Goal: Information Seeking & Learning: Learn about a topic

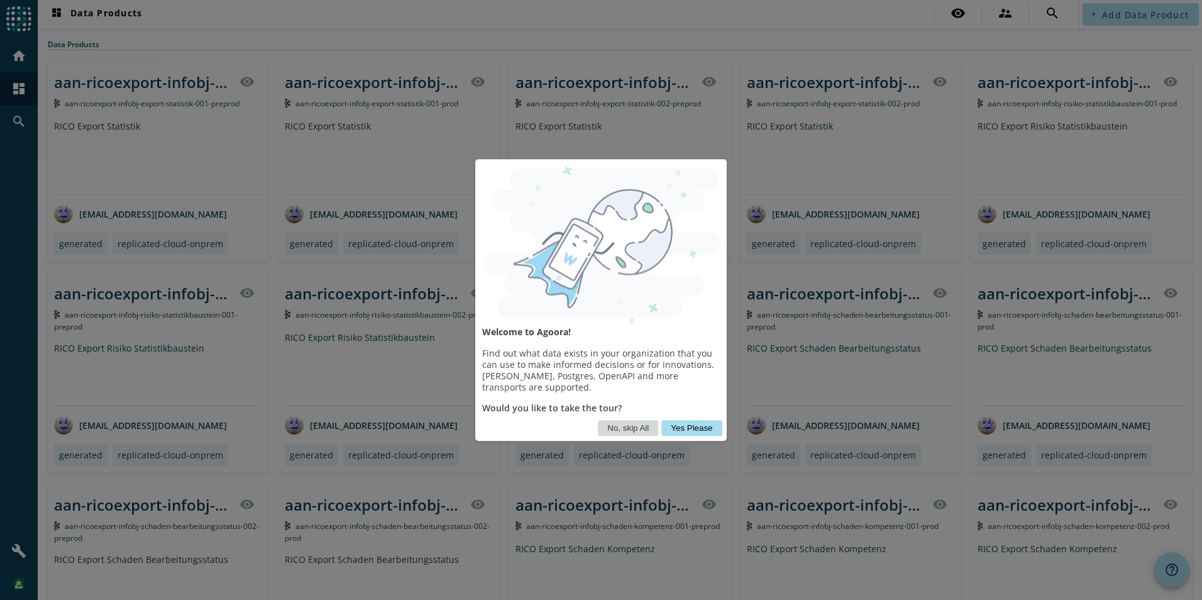
click at [643, 431] on button "No, skip All" at bounding box center [628, 428] width 60 height 16
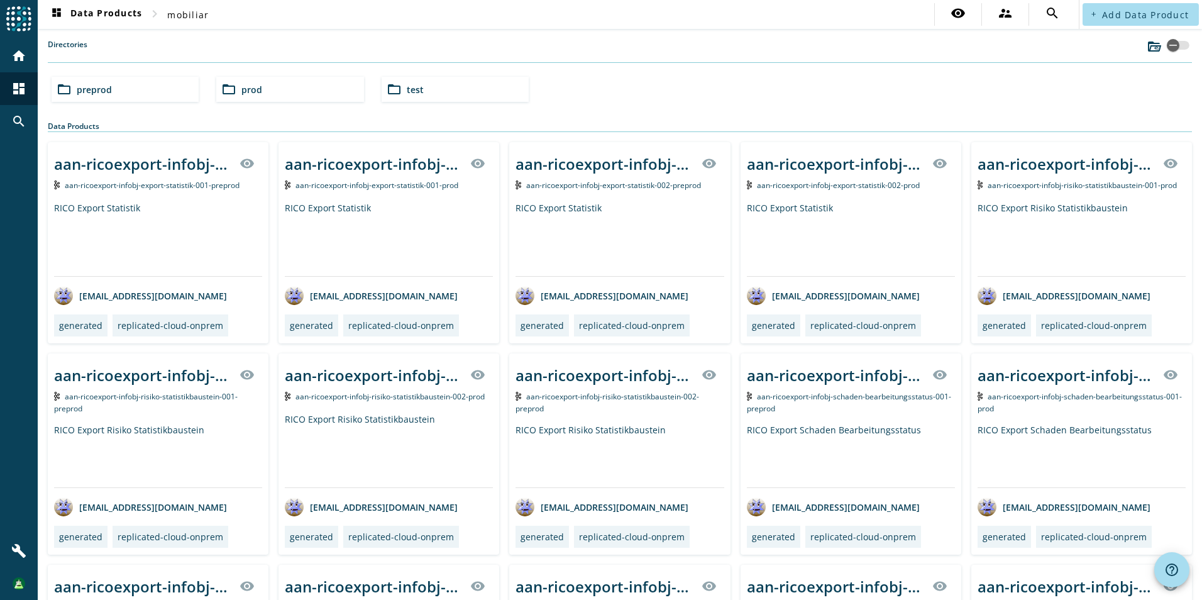
click at [346, 50] on div "Directories" at bounding box center [620, 51] width 1145 height 24
click at [363, 55] on div "Directories" at bounding box center [620, 51] width 1145 height 24
type input "vvn-produktkernrelease-infobj-produktkernreleases"
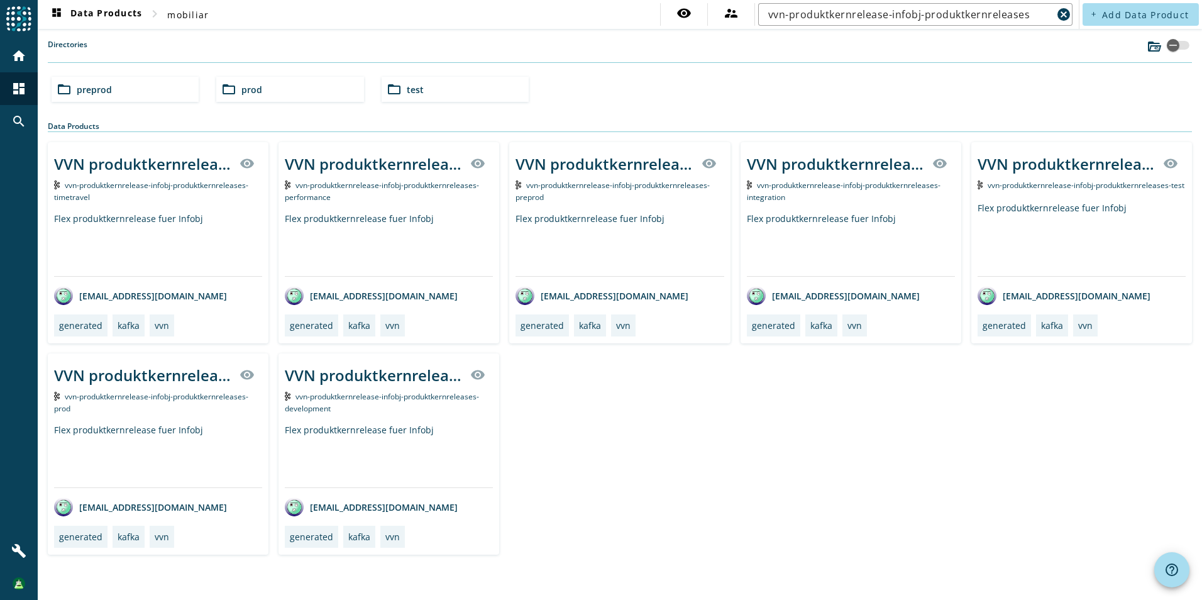
click at [794, 461] on div "VVN produktkernrelease Infobj produktkernreleases visibility vvn-produktkernrel…" at bounding box center [620, 348] width 1145 height 413
click at [763, 417] on div "VVN produktkernrelease Infobj produktkernreleases visibility vvn-produktkernrel…" at bounding box center [620, 348] width 1145 height 413
click at [592, 161] on div "VVN produktkernrelease Infobj produktkernreleases" at bounding box center [605, 163] width 178 height 21
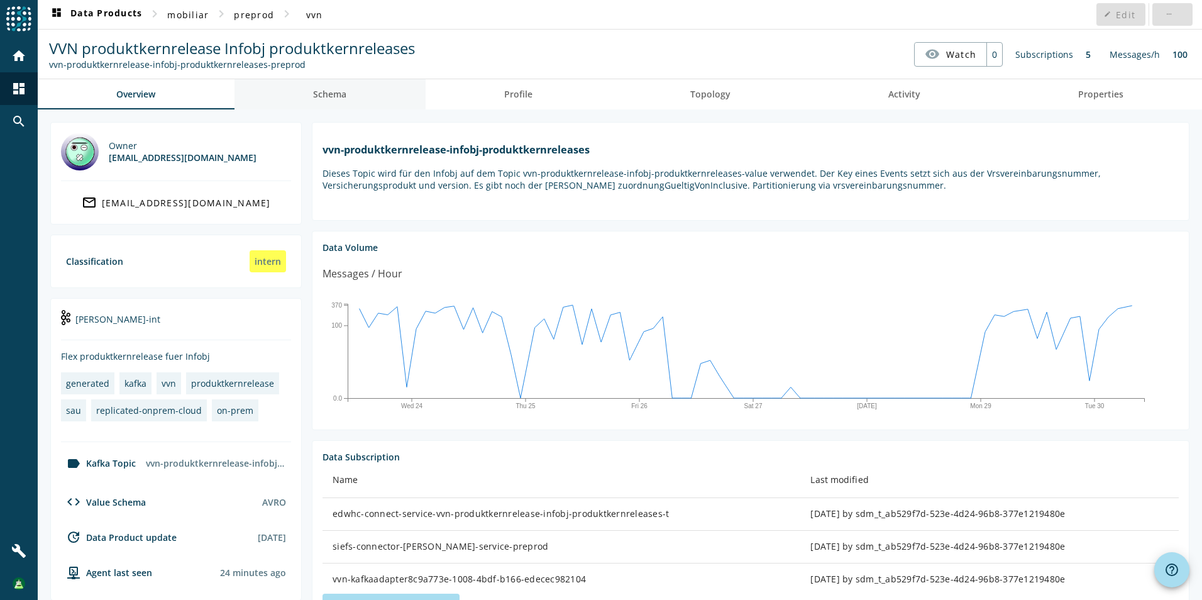
click at [344, 90] on span "Schema" at bounding box center [329, 94] width 33 height 9
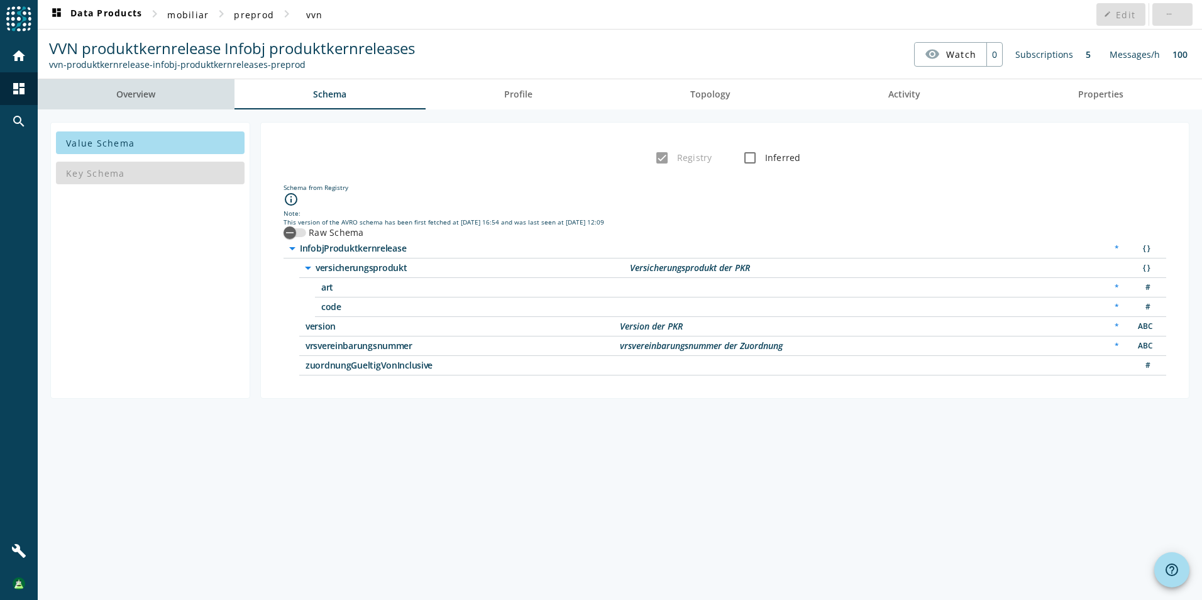
click at [141, 93] on span "Overview" at bounding box center [135, 94] width 39 height 9
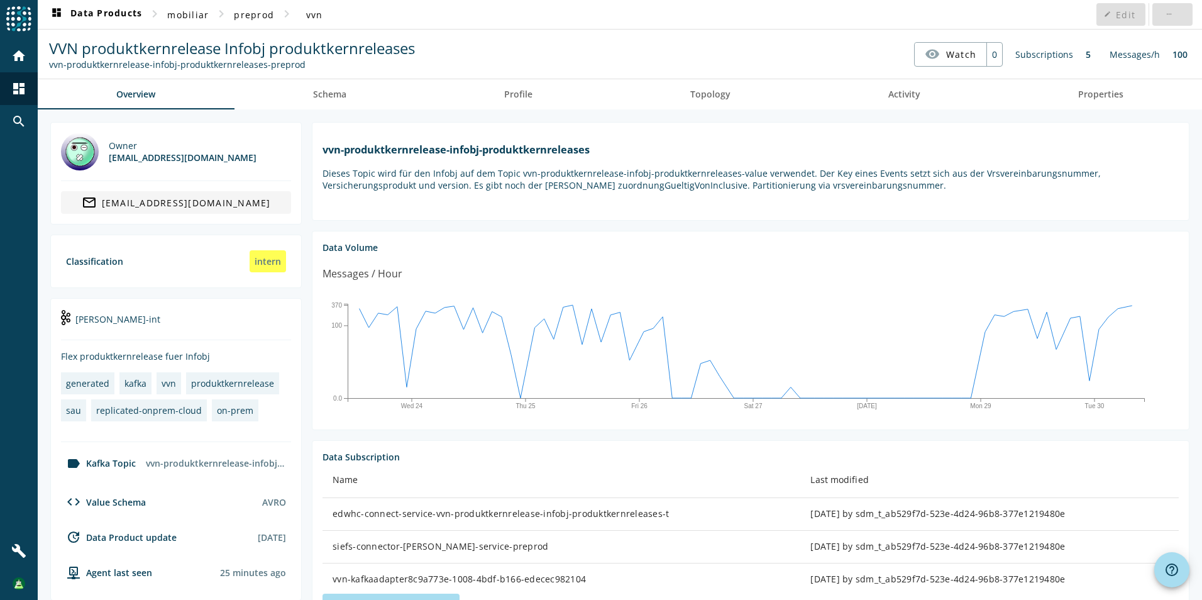
scroll to position [105, 0]
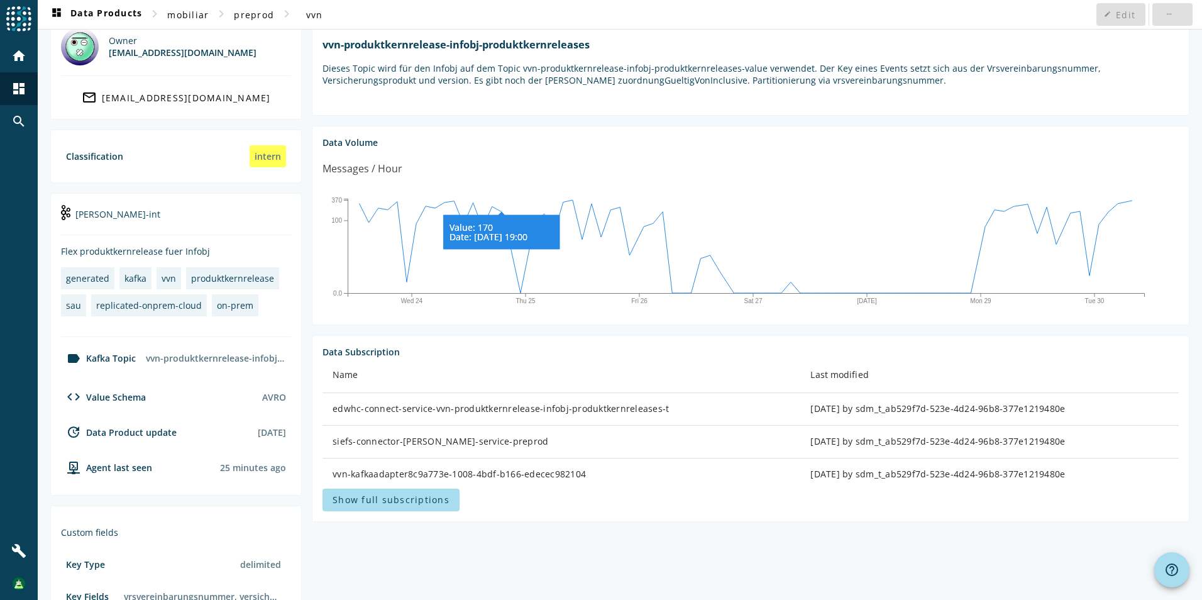
click at [506, 231] on icon at bounding box center [501, 230] width 116 height 37
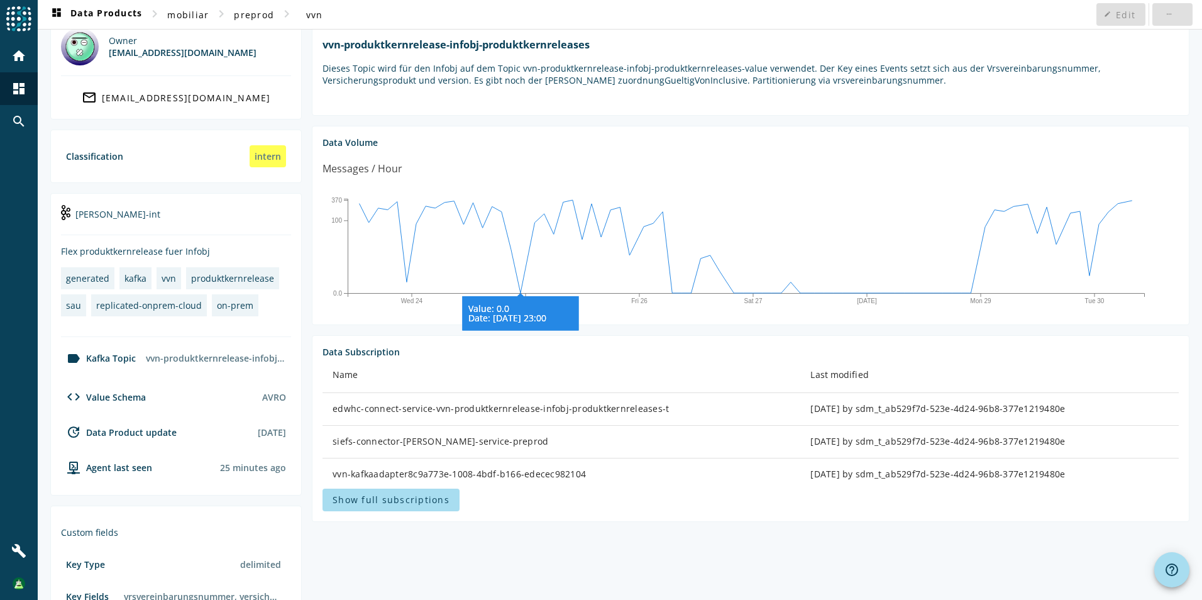
click at [518, 301] on icon "Wed 24 Thu 25 Fri 26 [DATE] Mon 29 Tue 30 0.0 100 370 Value: 0.0 Date: [DATE] 2…" at bounding box center [746, 249] width 847 height 126
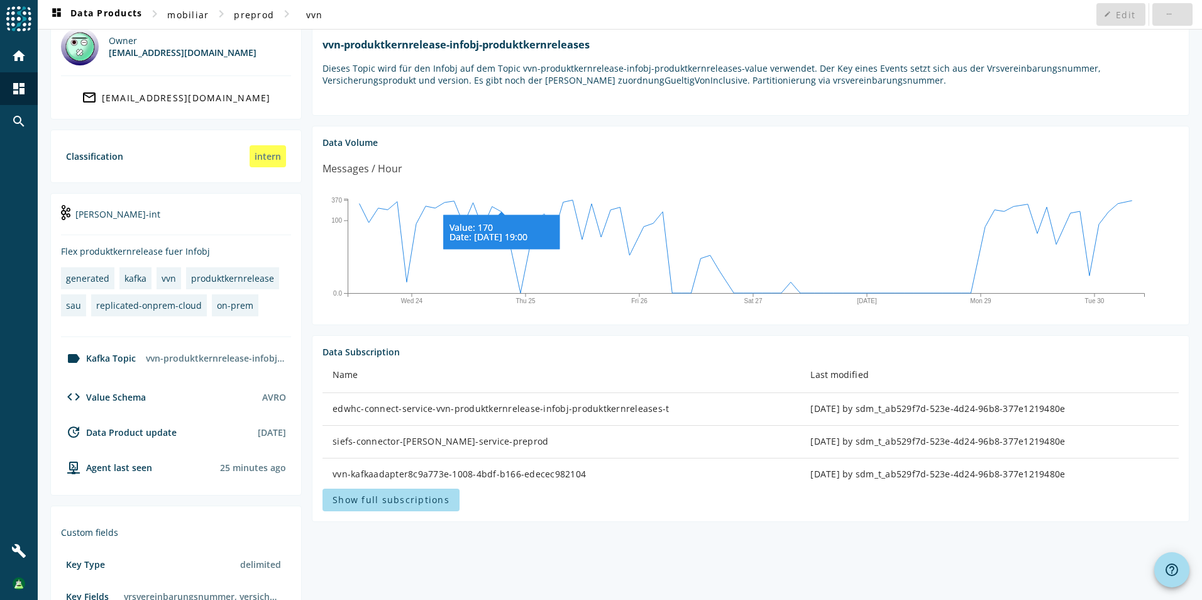
click at [504, 265] on icon "Wed 24 Thu 25 Fri 26 [DATE] Mon 29 Tue 30 0.0 100 370 Value: 170 Date: [DATE] 1…" at bounding box center [746, 249] width 847 height 126
click at [443, 238] on icon at bounding box center [501, 230] width 116 height 37
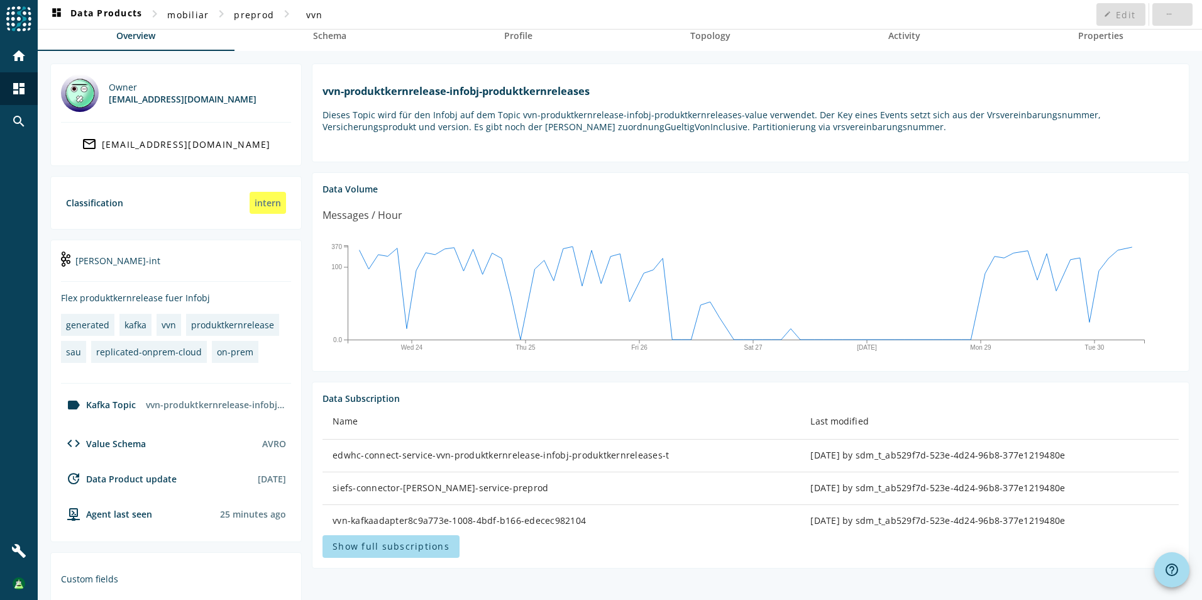
scroll to position [268, 0]
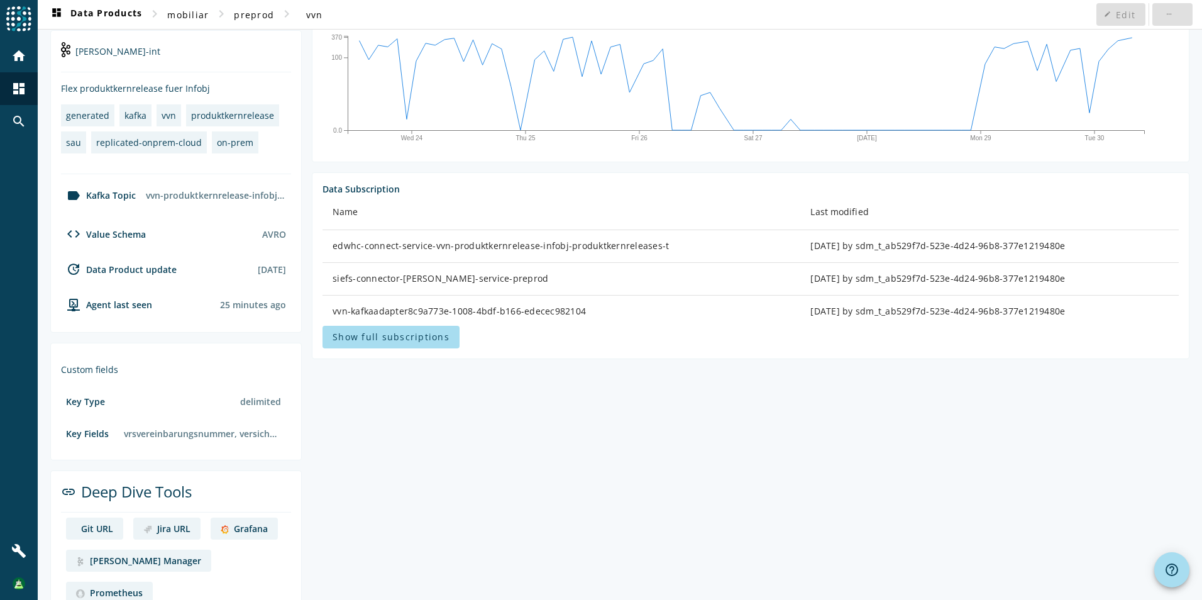
click at [239, 533] on div "Grafana" at bounding box center [251, 529] width 34 height 12
